Goal: Information Seeking & Learning: Understand process/instructions

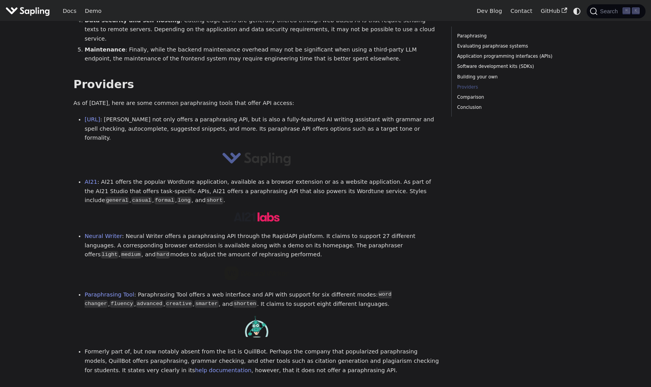
scroll to position [865, 0]
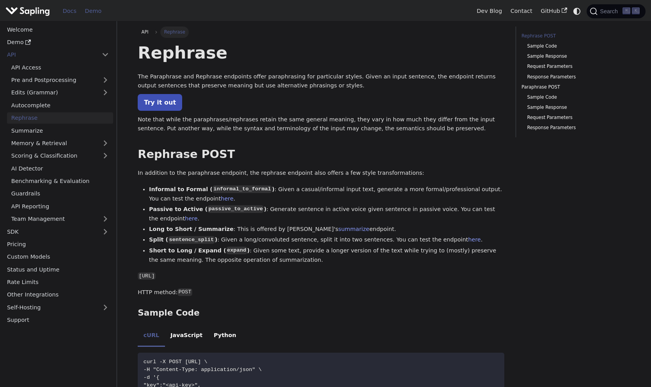
click at [89, 12] on link "Demo" at bounding box center [93, 11] width 25 height 12
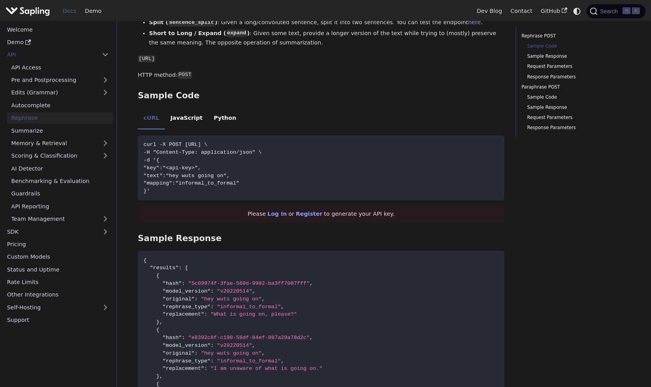
scroll to position [218, 0]
click at [546, 65] on link "Request Parameters" at bounding box center [575, 66] width 97 height 7
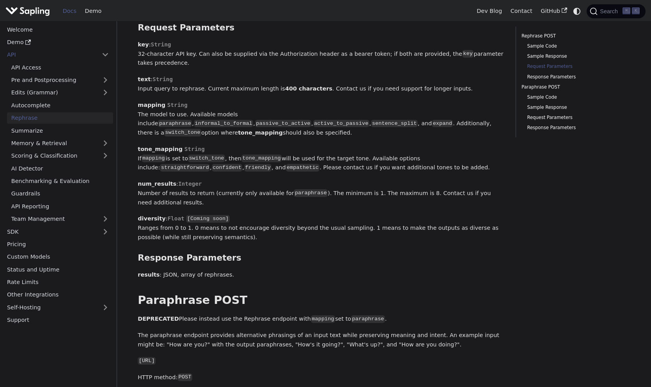
click at [192, 120] on code "paraphrase" at bounding box center [175, 124] width 34 height 8
copy code "paraphrase"
click at [146, 180] on strong "num_results" at bounding box center [157, 183] width 39 height 6
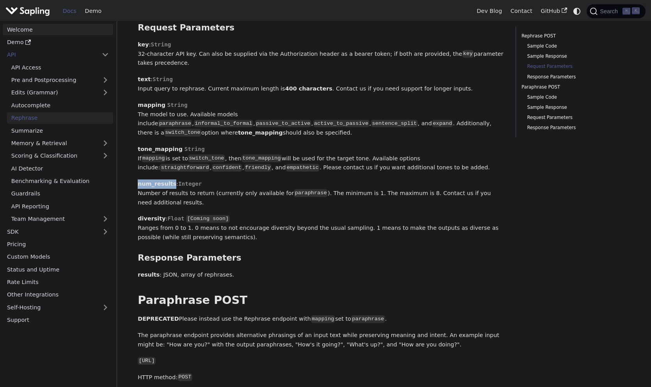
copy strong "num_results"
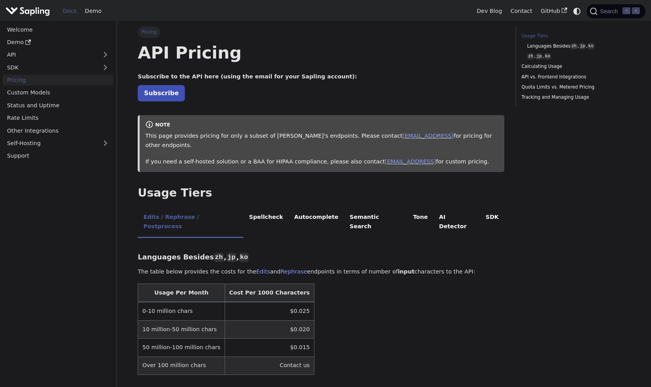
click at [271, 157] on p "If you need a self-hosted solution or a BAA for HIPAA compliance, please also c…" at bounding box center [321, 161] width 353 height 9
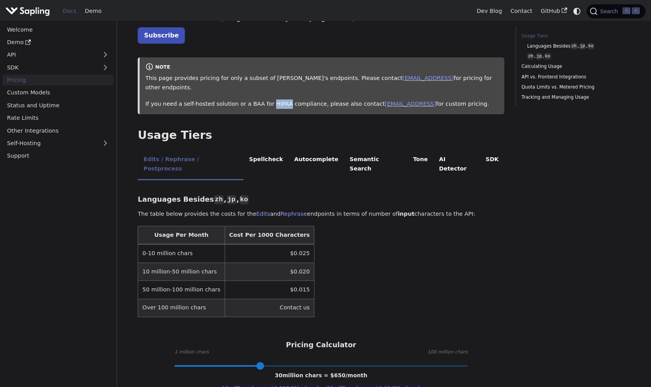
scroll to position [60, 0]
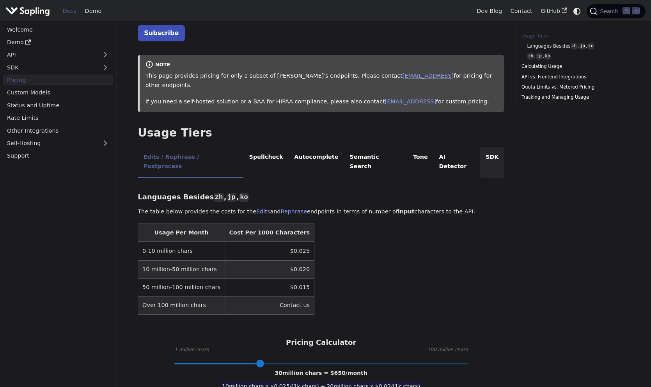
click at [480, 151] on li "SDK" at bounding box center [492, 162] width 24 height 31
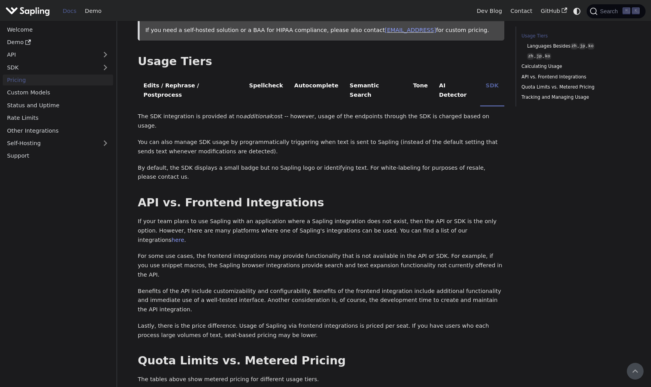
scroll to position [125, 0]
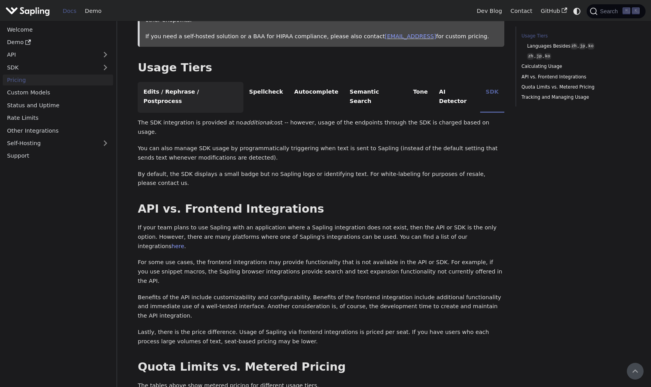
click at [184, 84] on li "Edits / Rephrase / Postprocess" at bounding box center [191, 97] width 106 height 31
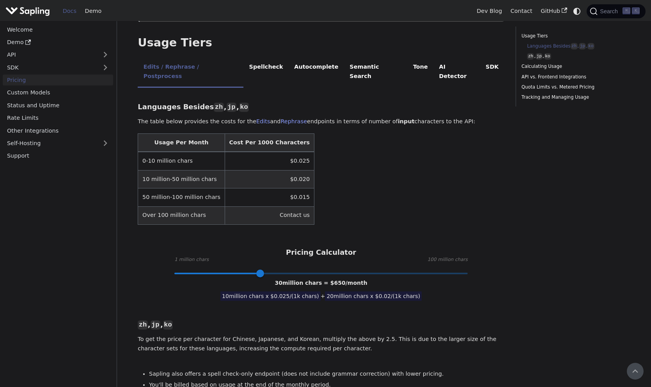
scroll to position [148, 0]
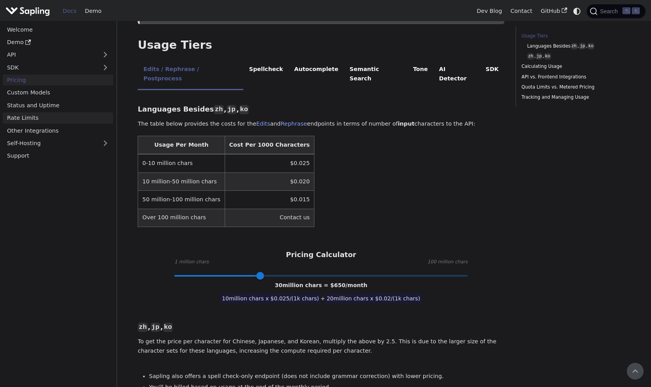
click at [46, 120] on link "Rate Limits" at bounding box center [58, 117] width 110 height 11
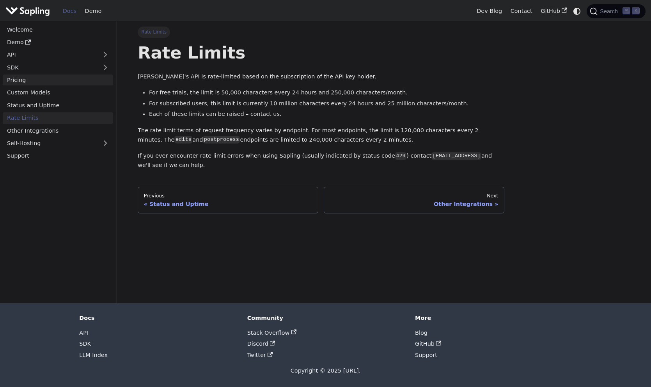
click at [31, 81] on link "Pricing" at bounding box center [58, 79] width 110 height 11
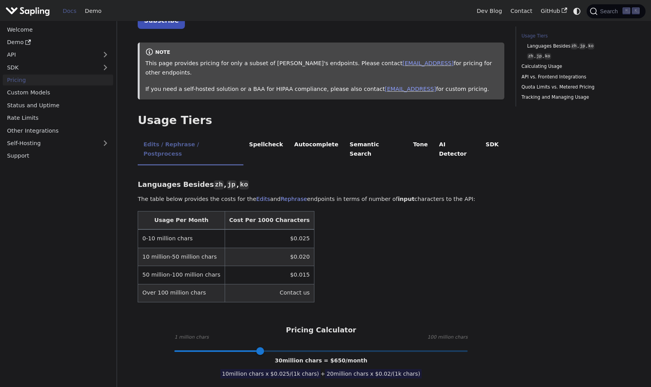
scroll to position [83, 0]
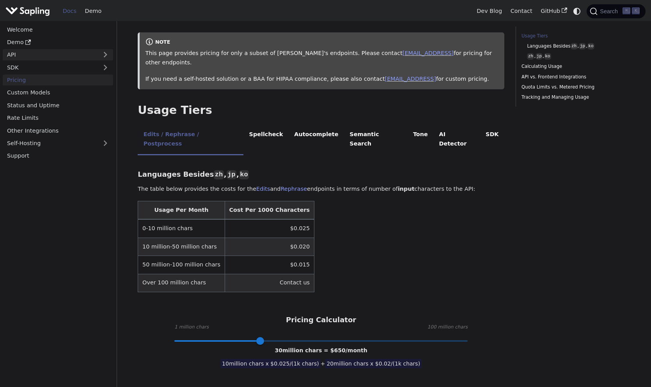
click at [96, 56] on link "API" at bounding box center [50, 54] width 95 height 11
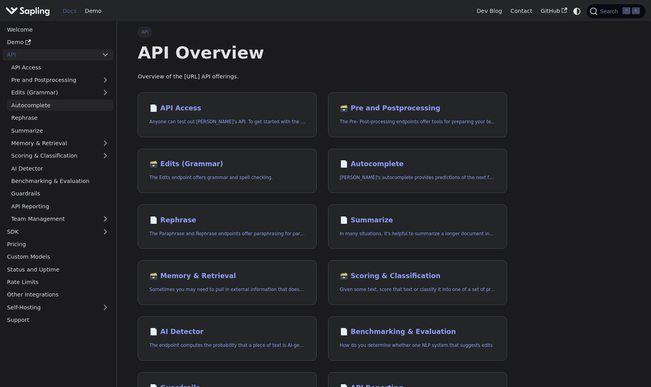
click at [35, 110] on link "Autocomplete" at bounding box center [60, 104] width 106 height 11
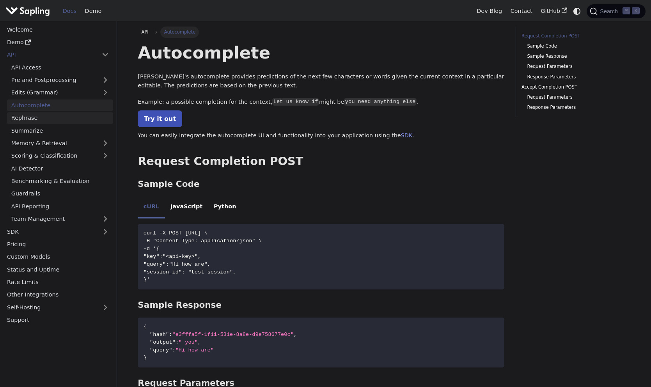
click at [34, 116] on link "Rephrase" at bounding box center [60, 117] width 106 height 11
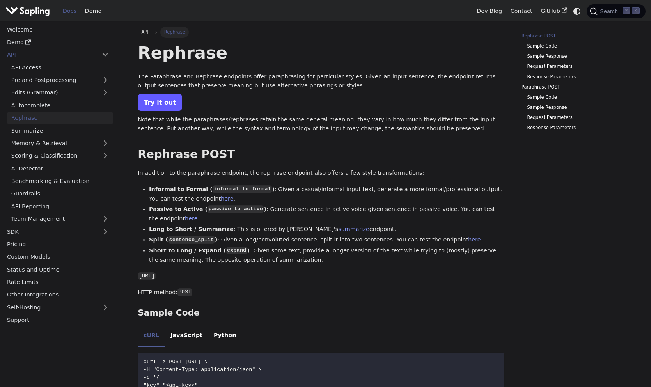
click at [161, 106] on link "Try it out" at bounding box center [160, 102] width 44 height 17
click at [549, 9] on link "GitHub" at bounding box center [553, 11] width 35 height 12
click at [534, 85] on link "Paraphrase POST" at bounding box center [574, 86] width 106 height 7
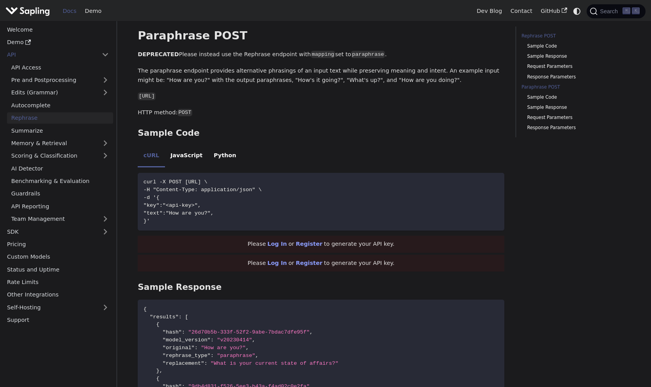
click at [537, 36] on link "Rephrase POST" at bounding box center [574, 35] width 106 height 7
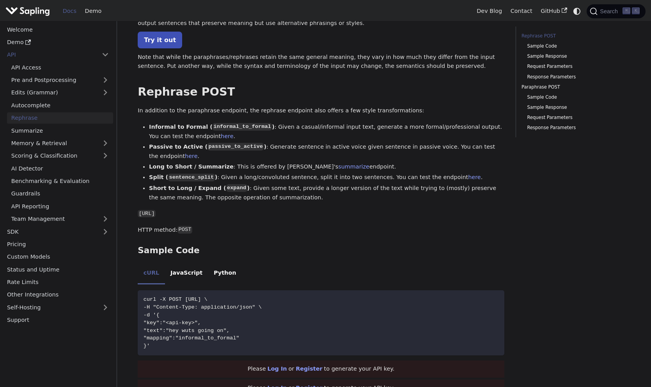
scroll to position [59, 0]
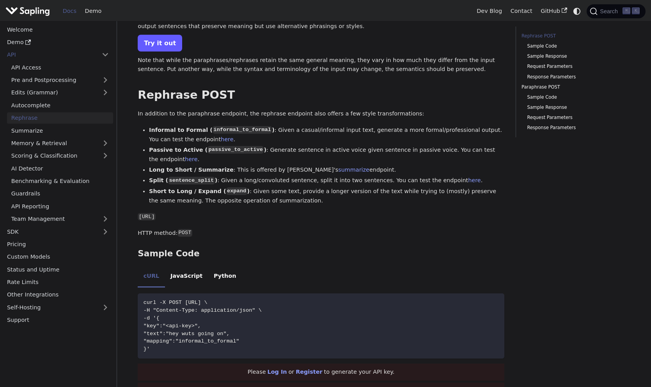
click at [166, 38] on link "Try it out" at bounding box center [160, 43] width 44 height 17
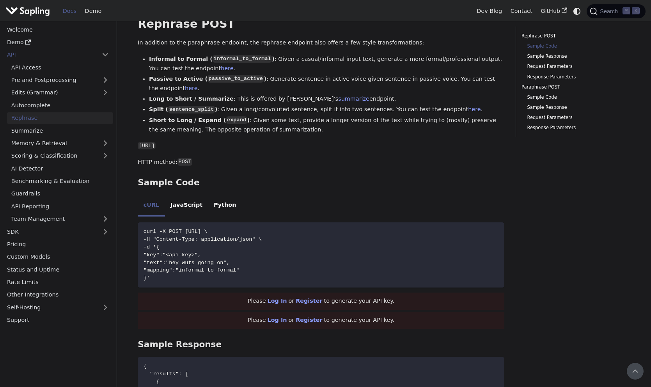
scroll to position [125, 0]
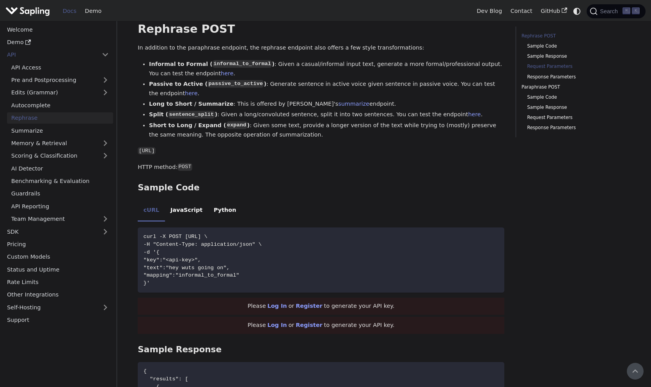
click at [538, 67] on link "Request Parameters" at bounding box center [575, 66] width 97 height 7
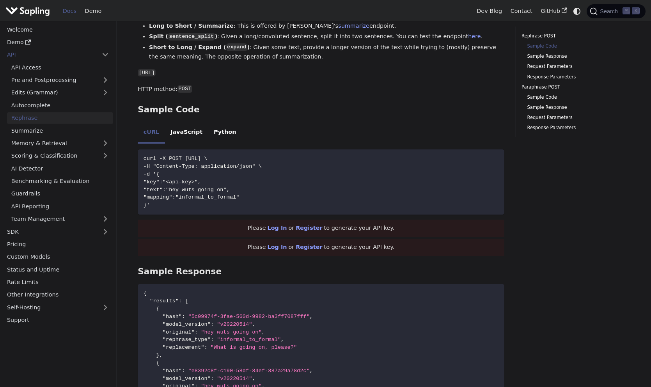
scroll to position [251, 0]
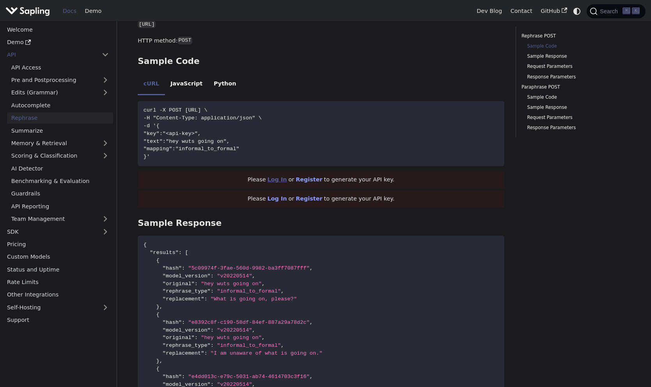
click at [283, 182] on link "Log In" at bounding box center [276, 179] width 19 height 6
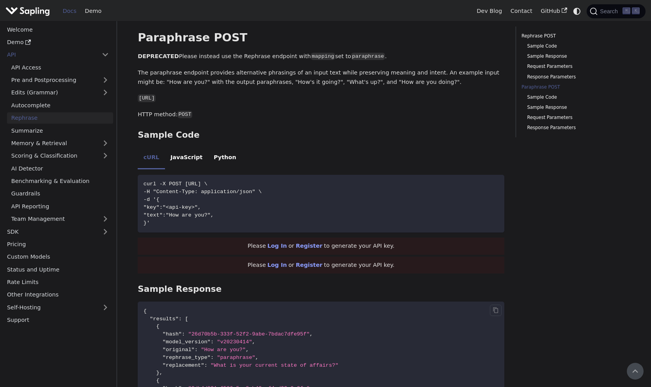
scroll to position [995, 0]
click at [190, 155] on li "JavaScript" at bounding box center [186, 160] width 43 height 22
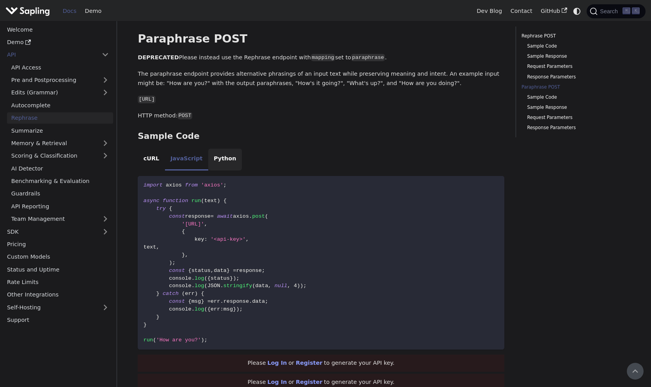
click at [219, 156] on li "Python" at bounding box center [225, 160] width 34 height 22
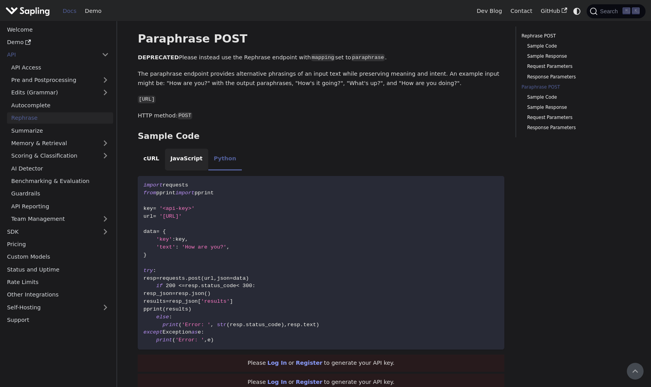
click at [189, 154] on li "JavaScript" at bounding box center [186, 160] width 43 height 22
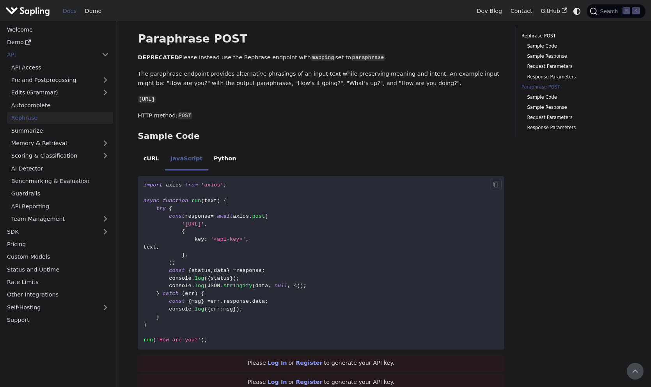
drag, startPoint x: 182, startPoint y: 219, endPoint x: 316, endPoint y: 218, distance: 134.5
click at [204, 221] on span "'https://api.sapling.ai/api/v1/paraphrase'" at bounding box center [193, 224] width 22 height 6
copy span "'https://api.sapling.ai/api/v1/paraphrase'"
click at [202, 236] on span "key" at bounding box center [200, 239] width 10 height 6
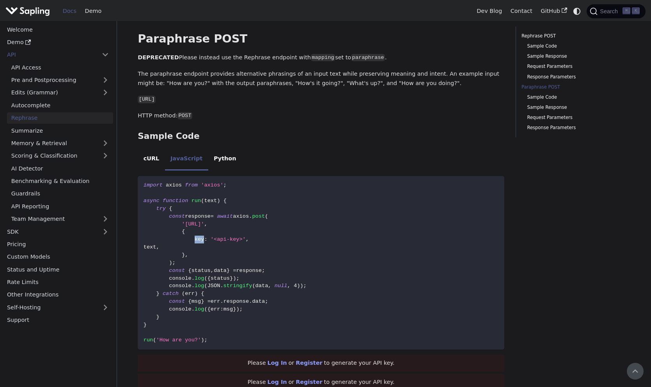
copy span "key"
click at [546, 65] on link "Request Parameters" at bounding box center [575, 66] width 97 height 7
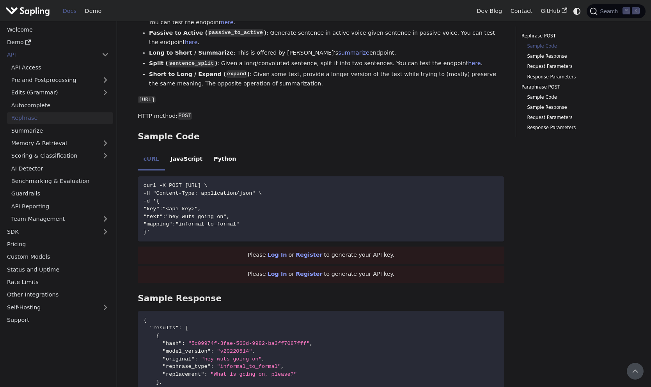
scroll to position [140, 0]
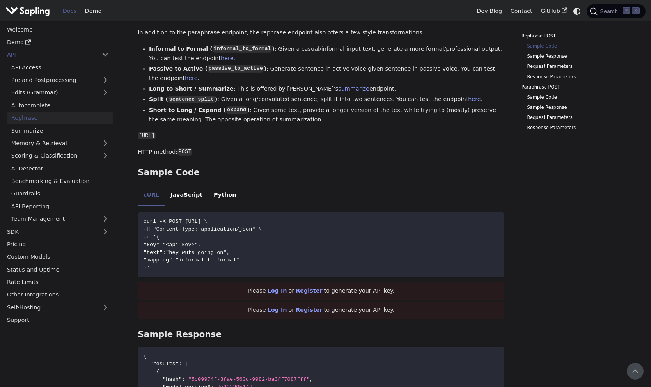
click at [548, 65] on link "Request Parameters" at bounding box center [575, 66] width 97 height 7
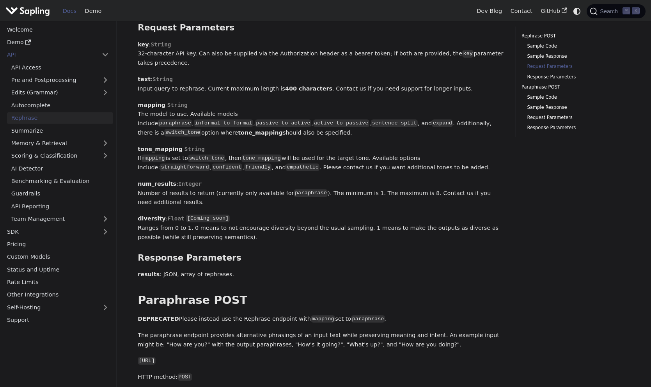
click at [286, 57] on p "key : String 32-character API key. Can also be supplied via the Authorization h…" at bounding box center [321, 54] width 366 height 28
copy p "Authorization"
